Goal: Task Accomplishment & Management: Use online tool/utility

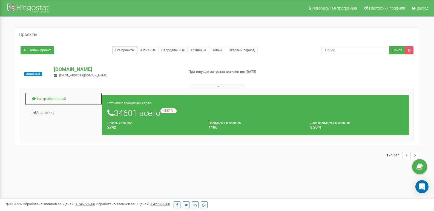
click at [56, 98] on link "Центр обращений" at bounding box center [63, 98] width 77 height 13
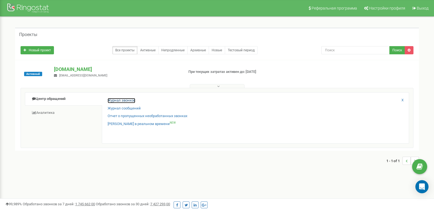
click at [112, 101] on link "Журнал звонков" at bounding box center [122, 100] width 28 height 5
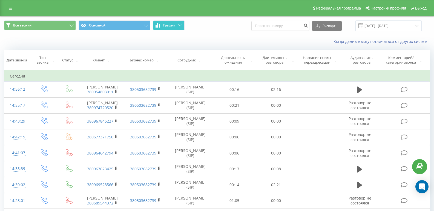
click at [174, 27] on span "График" at bounding box center [169, 26] width 12 height 4
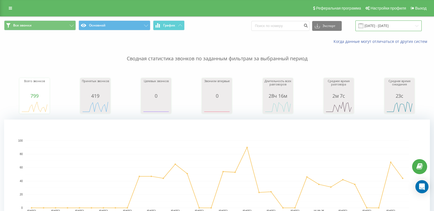
click at [381, 26] on input "[DATE] - [DATE]" at bounding box center [388, 26] width 66 height 11
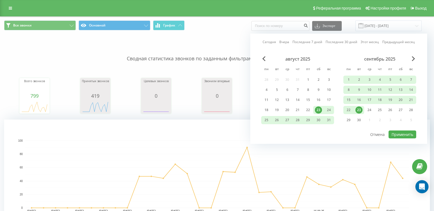
click at [360, 111] on div "23" at bounding box center [358, 110] width 7 height 7
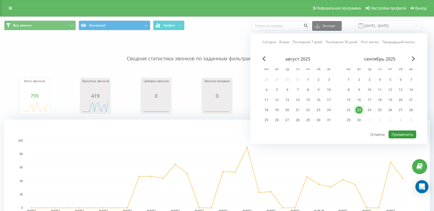
click at [394, 135] on button "Применить" at bounding box center [402, 135] width 28 height 8
type input "[DATE] - [DATE]"
